Goal: Task Accomplishment & Management: Manage account settings

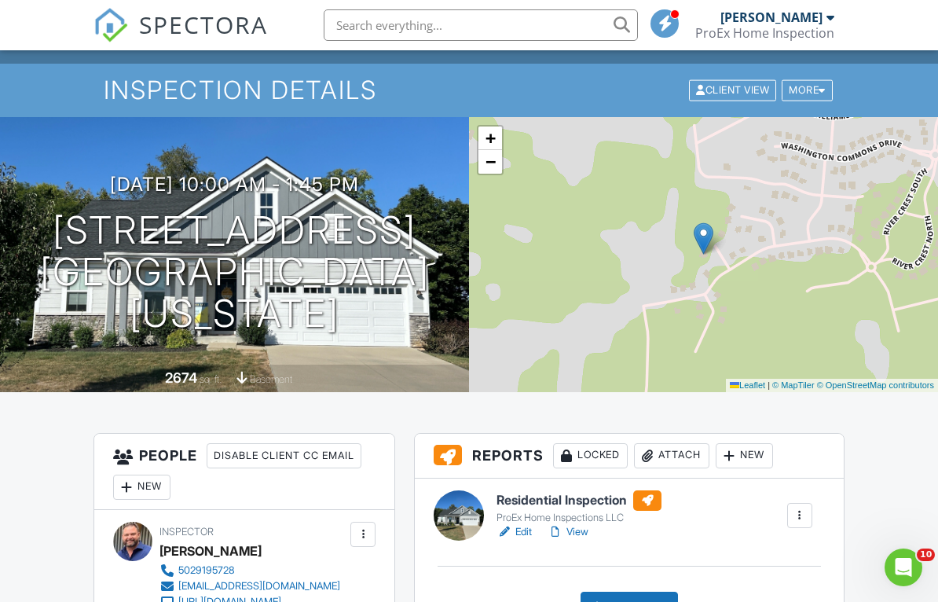
scroll to position [112, 0]
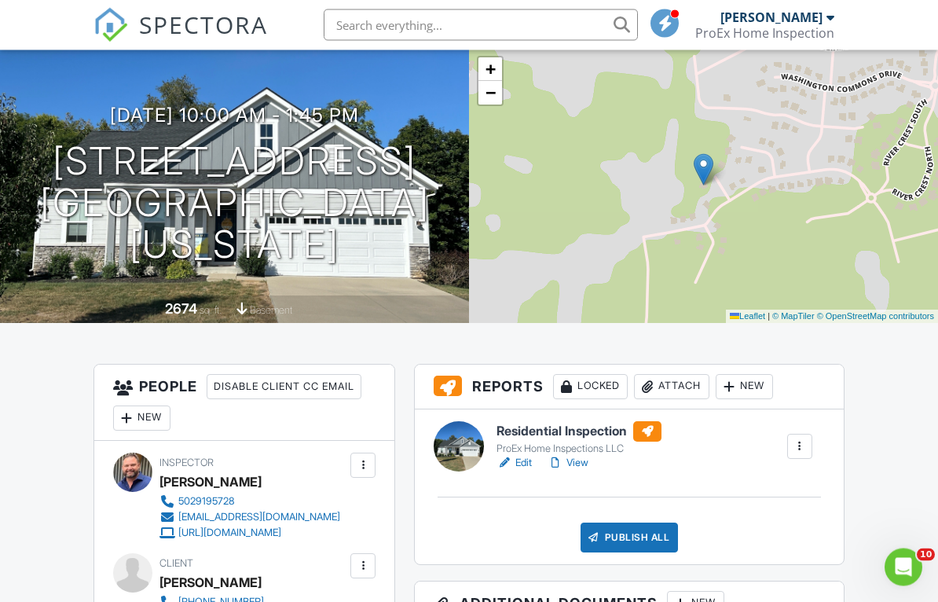
click at [581, 467] on link "View" at bounding box center [567, 464] width 41 height 16
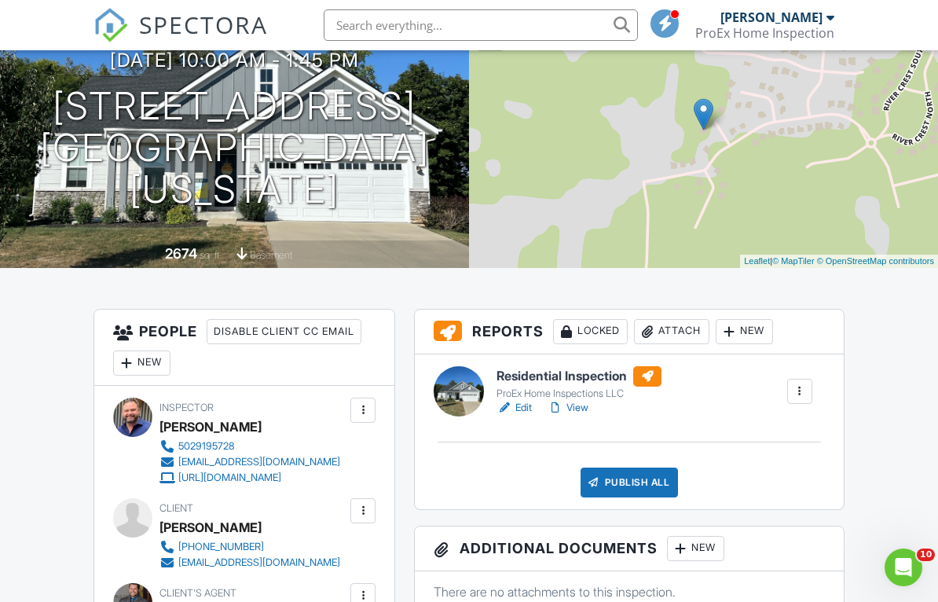
click at [578, 414] on link "View" at bounding box center [567, 408] width 41 height 16
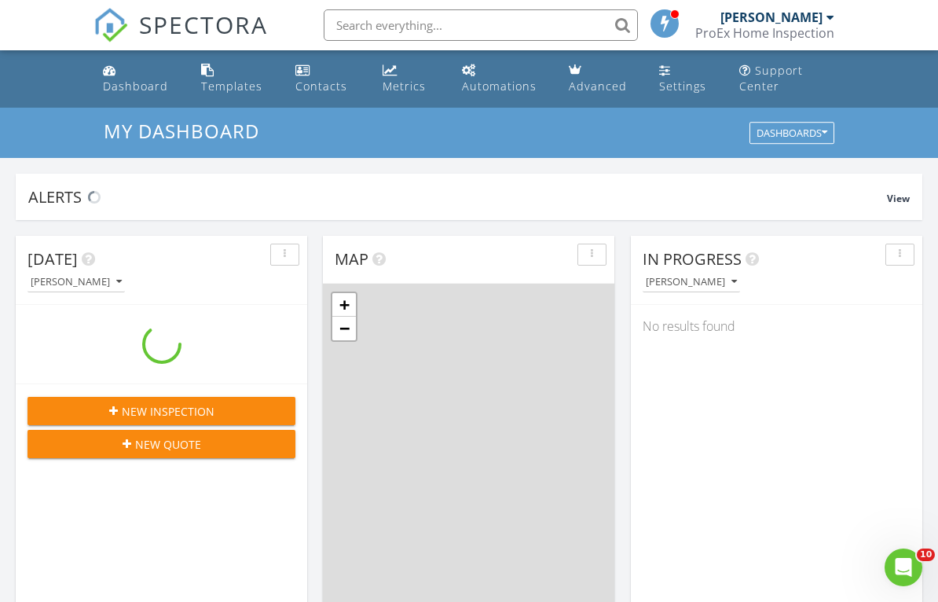
scroll to position [1430, 939]
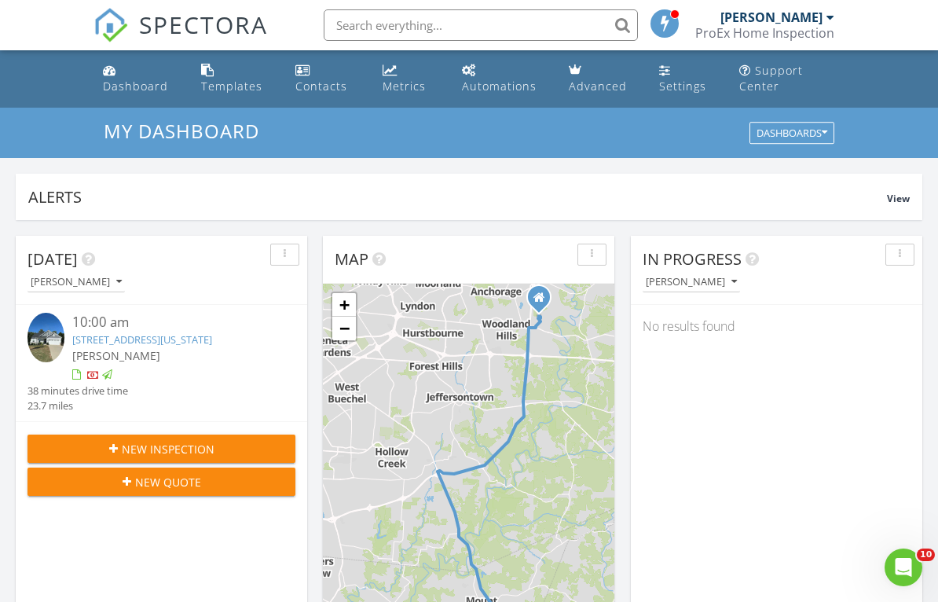
click at [96, 383] on div at bounding box center [93, 376] width 13 height 13
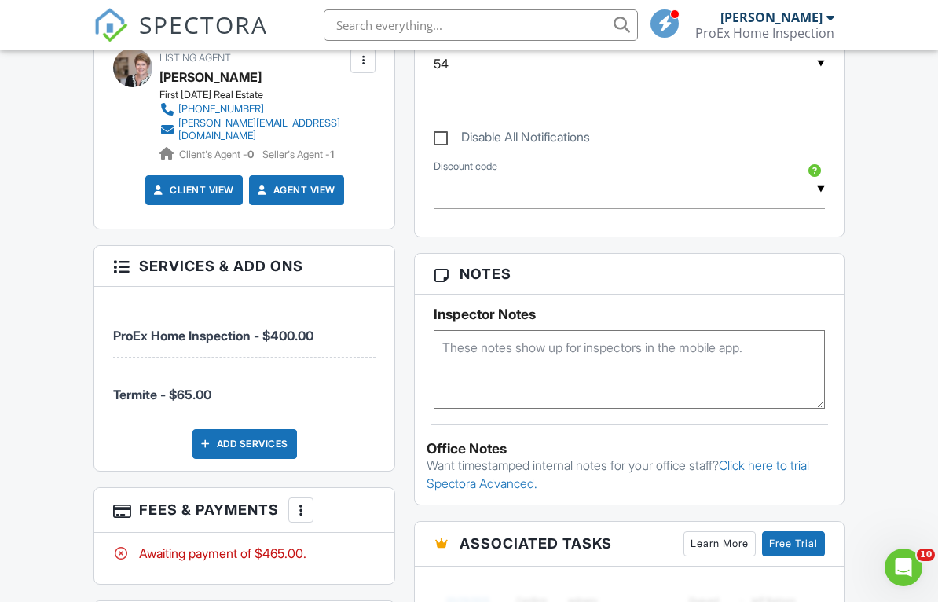
scroll to position [897, 0]
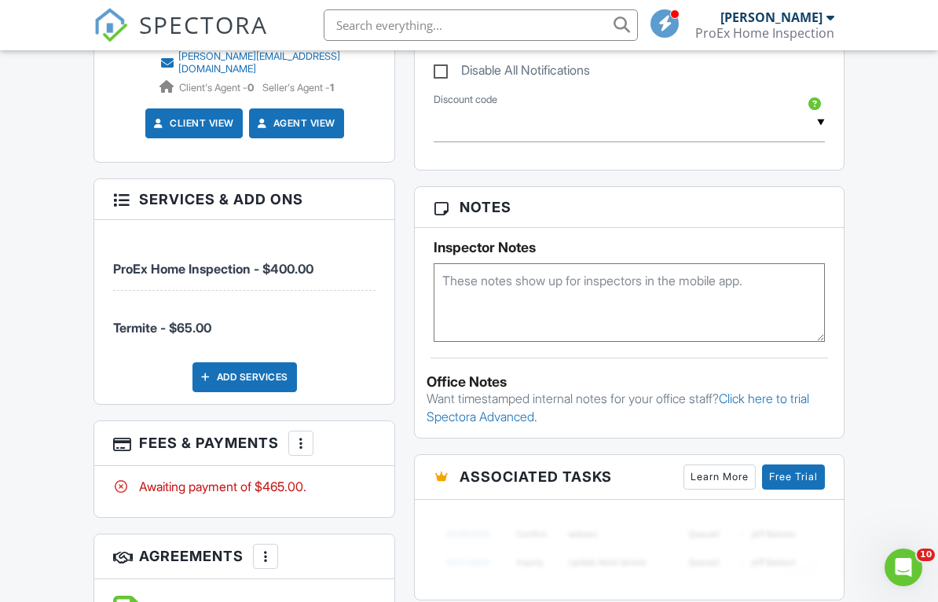
click at [301, 445] on div at bounding box center [301, 443] width 16 height 16
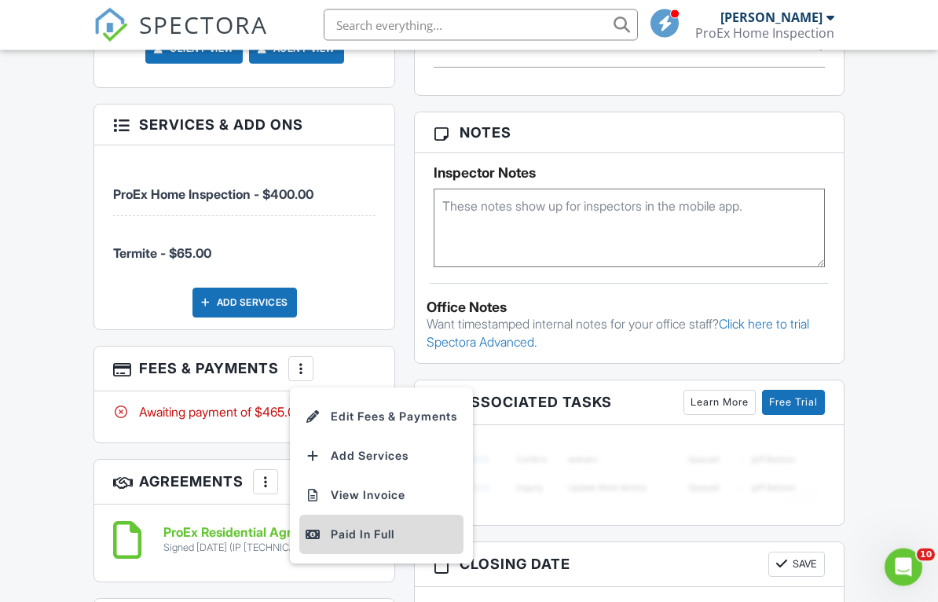
scroll to position [972, 0]
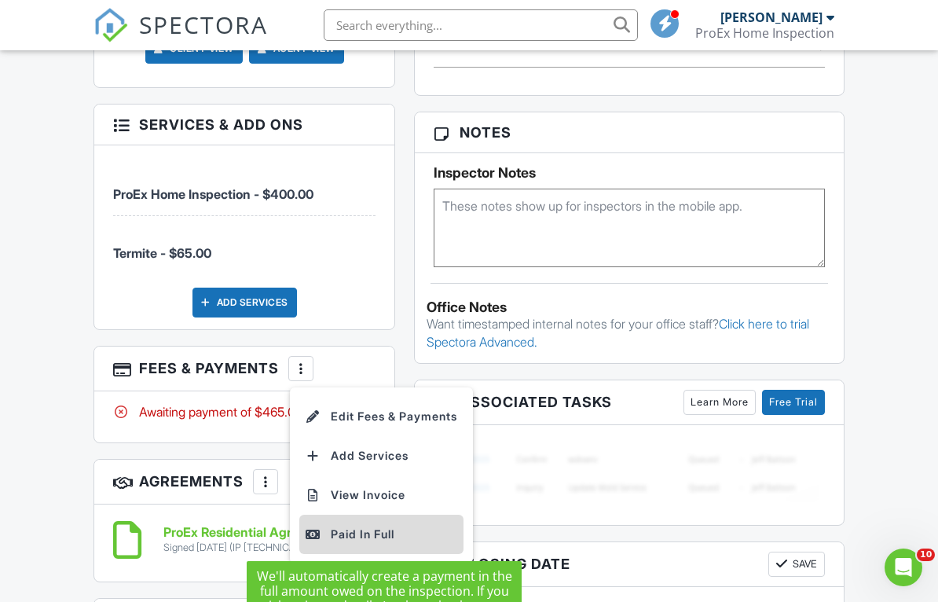
click at [332, 533] on div "Paid In Full" at bounding box center [382, 534] width 152 height 19
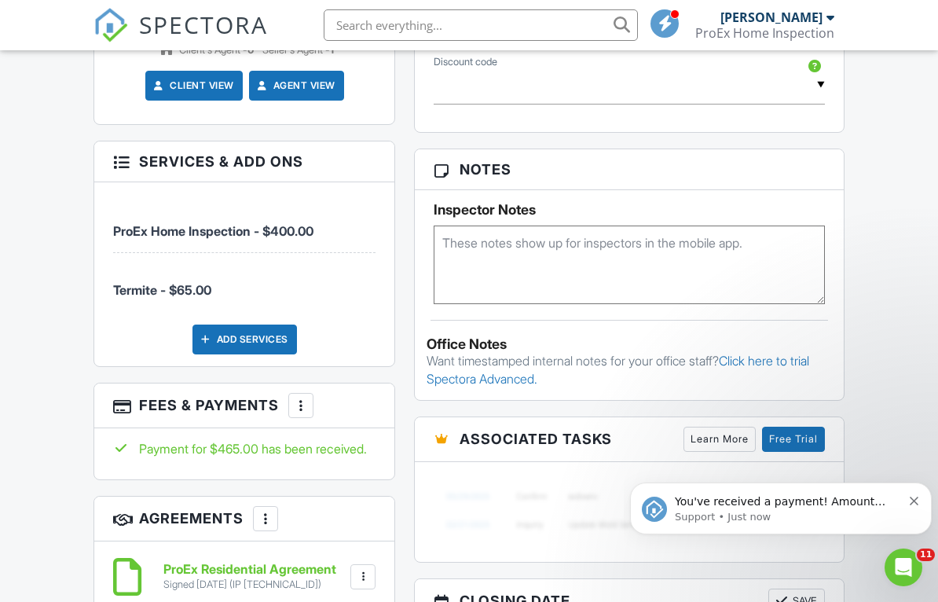
scroll to position [956, 0]
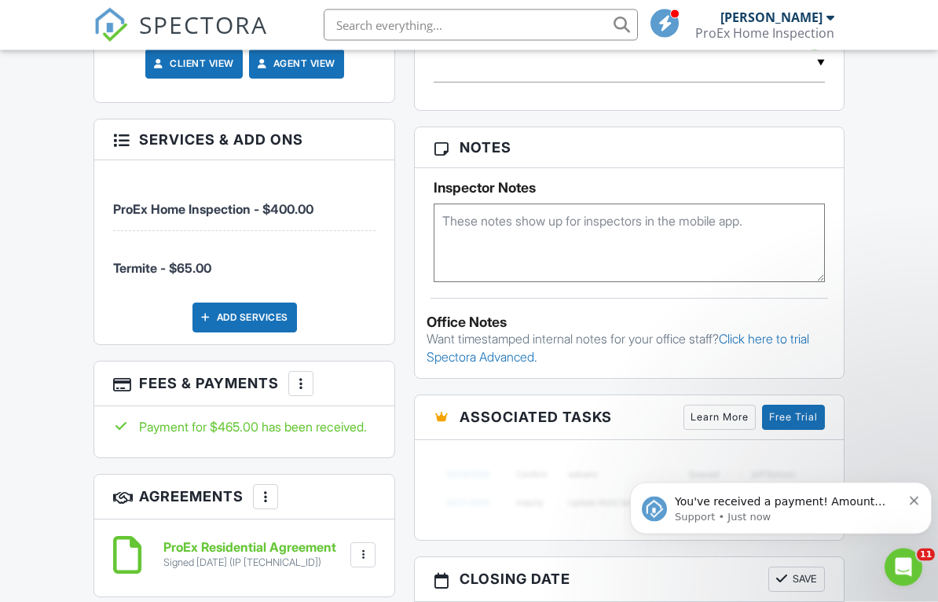
click at [299, 382] on div at bounding box center [301, 384] width 16 height 16
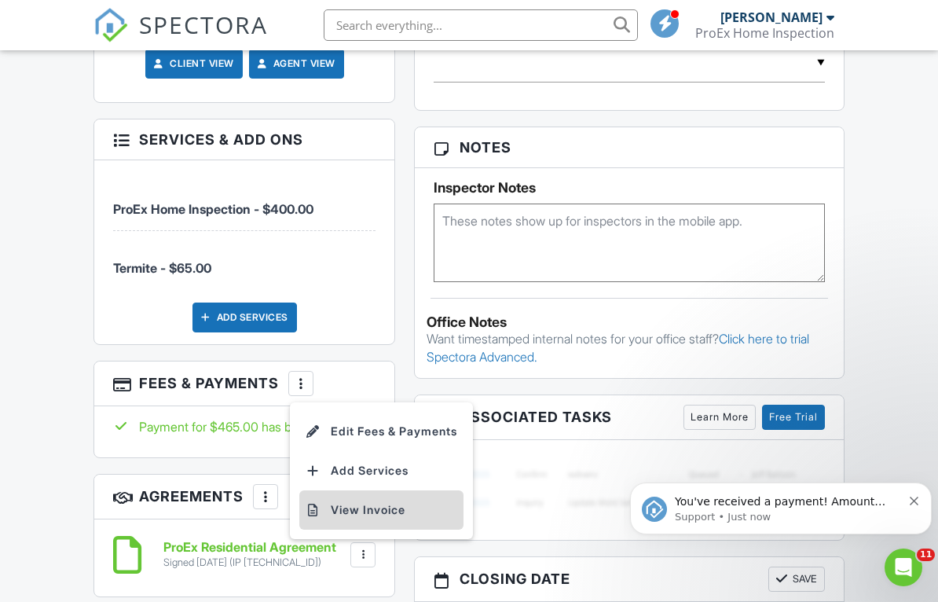
click at [336, 509] on li "View Invoice" at bounding box center [381, 509] width 164 height 39
